Goal: Information Seeking & Learning: Learn about a topic

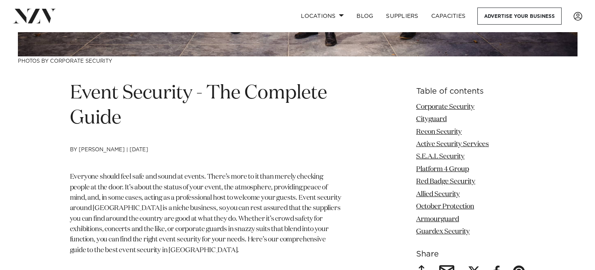
scroll to position [258, 0]
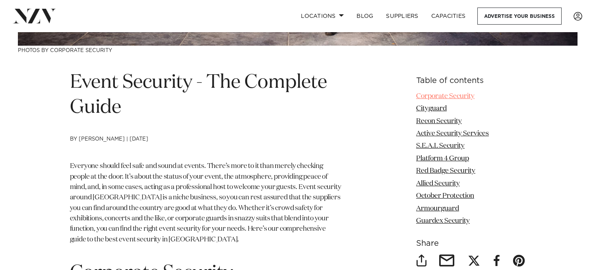
click at [456, 96] on link "Corporate Security" at bounding box center [445, 96] width 58 height 7
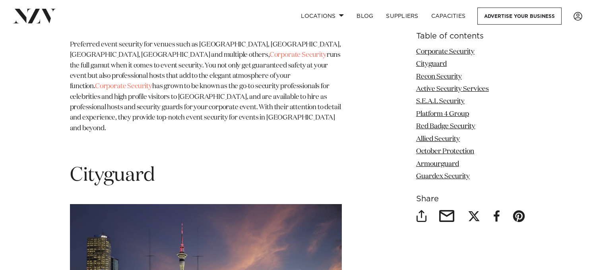
scroll to position [695, 0]
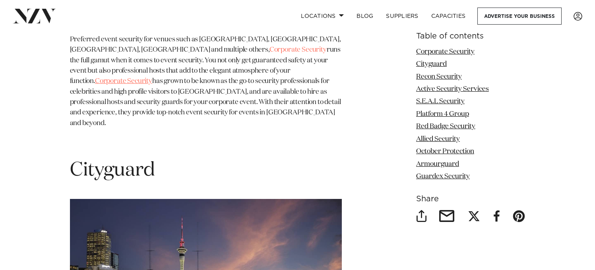
click at [152, 78] on span "Corporate Security" at bounding box center [123, 81] width 57 height 7
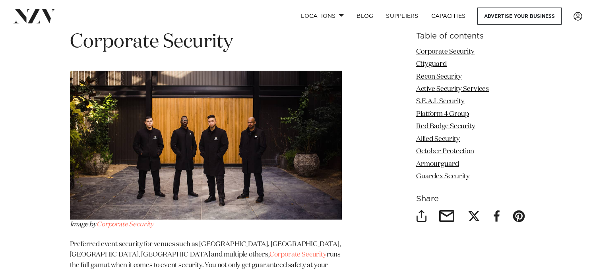
scroll to position [489, 0]
click at [447, 99] on link "S.E.A.L Security" at bounding box center [440, 102] width 49 height 7
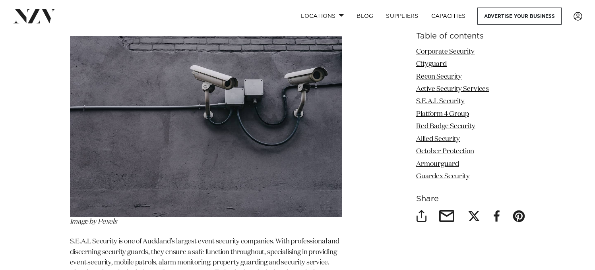
scroll to position [1987, 0]
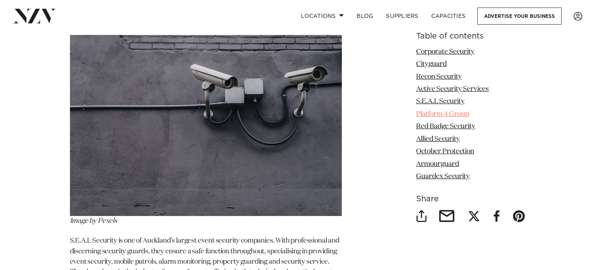
click at [445, 114] on link "Platform 4 Group" at bounding box center [442, 114] width 53 height 7
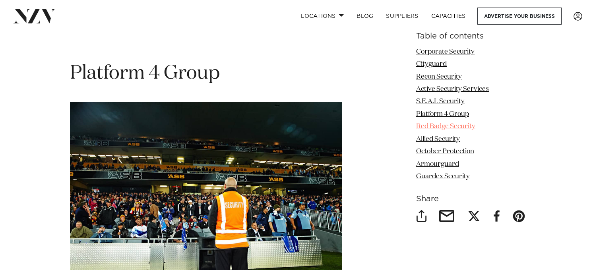
click at [441, 126] on link "Red Badge Security" at bounding box center [445, 127] width 59 height 7
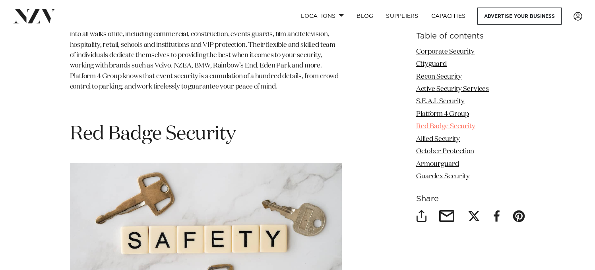
scroll to position [2619, 0]
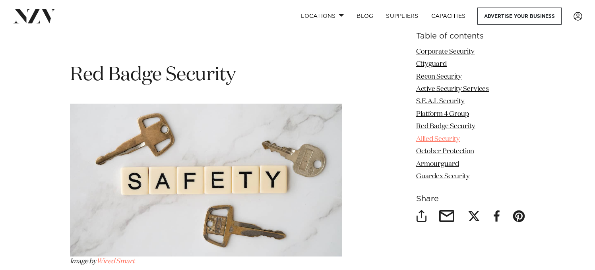
click at [436, 138] on link "Allied Security" at bounding box center [438, 139] width 44 height 7
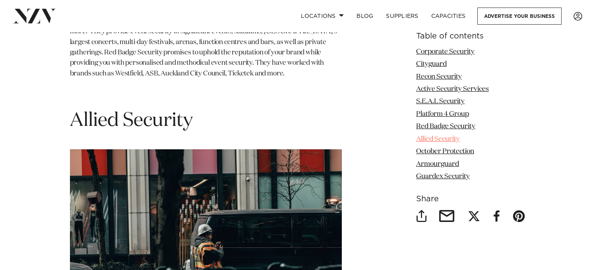
scroll to position [2956, 0]
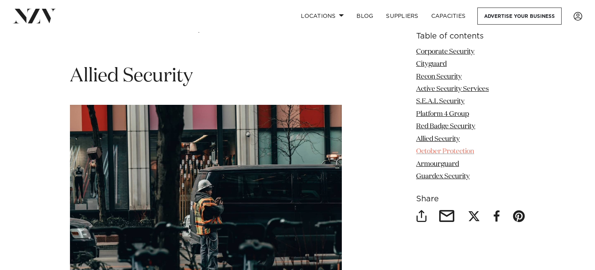
click at [436, 150] on link "October Protection" at bounding box center [445, 152] width 58 height 7
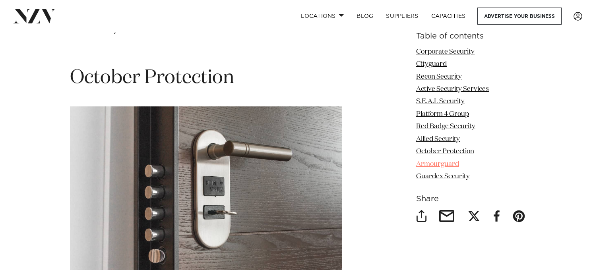
click at [435, 164] on link "Armourguard" at bounding box center [437, 164] width 43 height 7
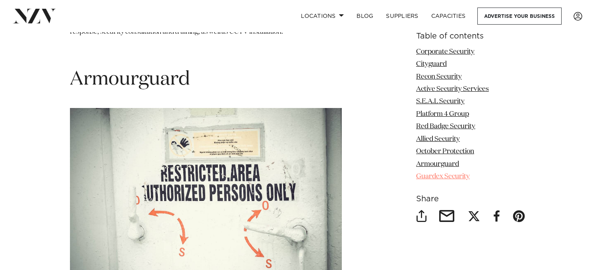
click at [433, 175] on link "Guardex Security" at bounding box center [443, 176] width 54 height 7
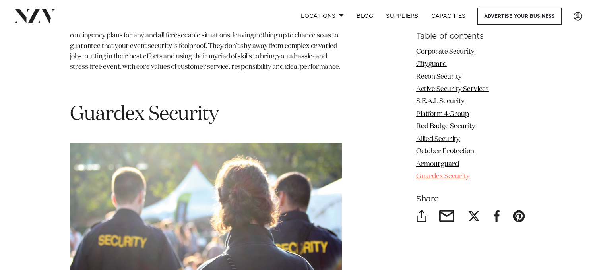
scroll to position [4039, 0]
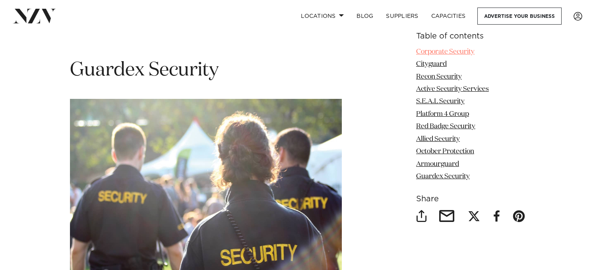
click at [444, 54] on link "Corporate Security" at bounding box center [445, 52] width 58 height 7
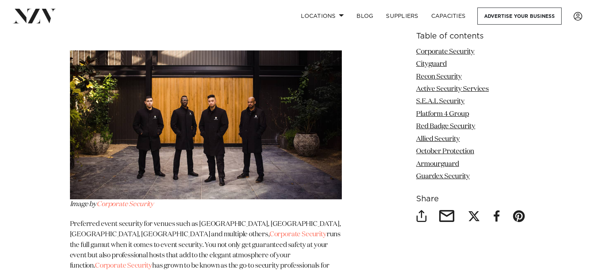
scroll to position [485, 0]
